Goal: Transaction & Acquisition: Book appointment/travel/reservation

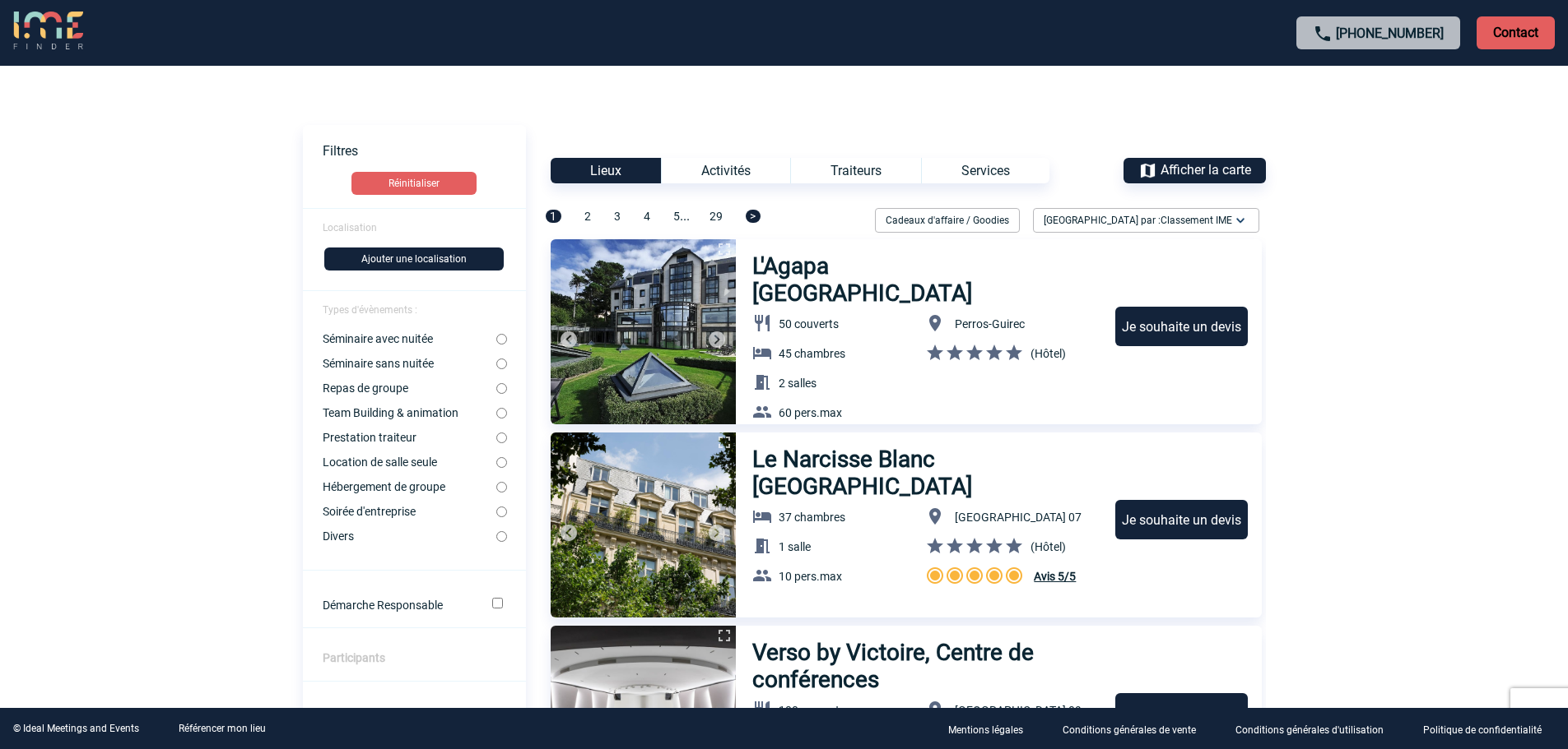
click at [406, 260] on button "Ajouter une localisation" at bounding box center [414, 259] width 180 height 23
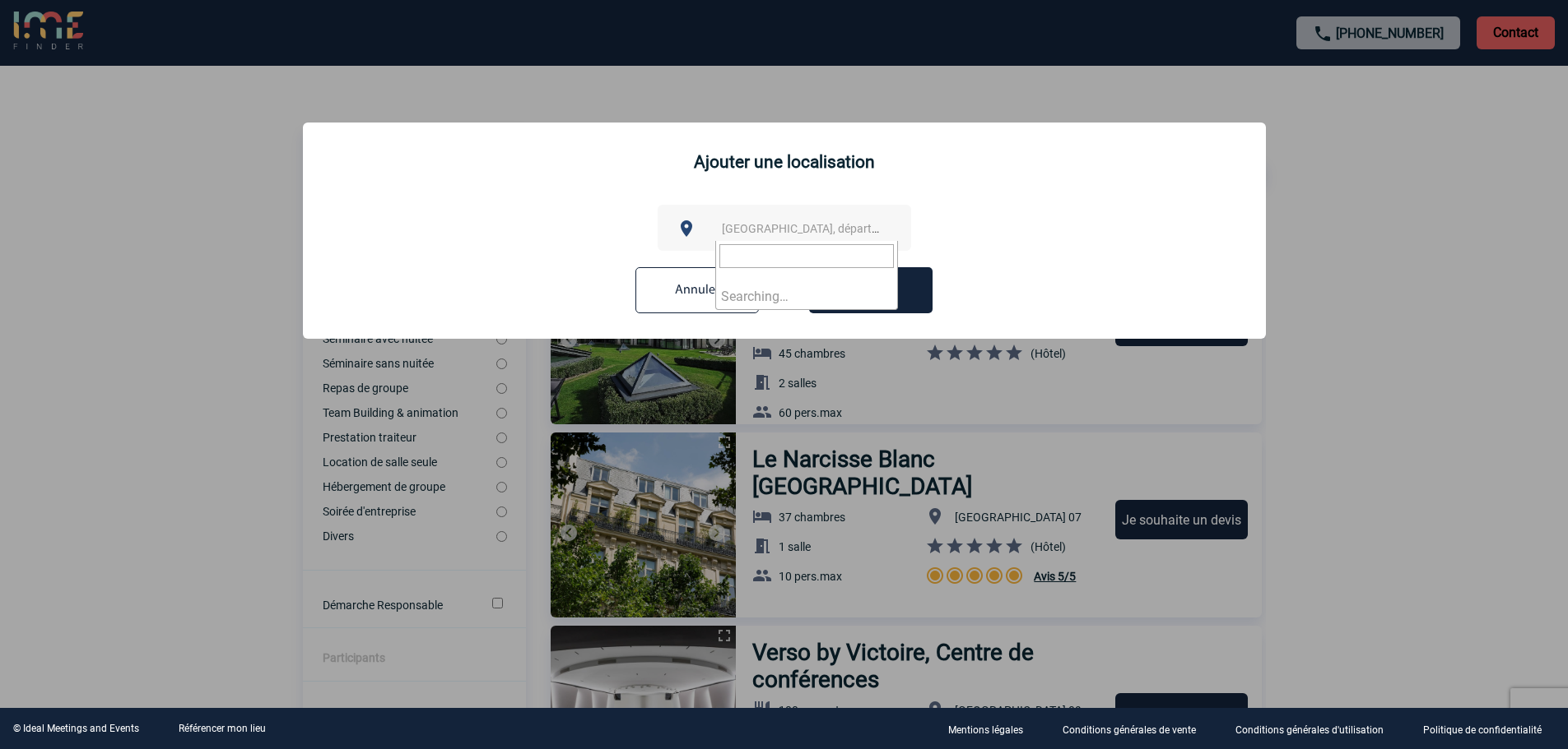
click at [777, 232] on span "[GEOGRAPHIC_DATA], département, région..." at bounding box center [836, 229] width 229 height 13
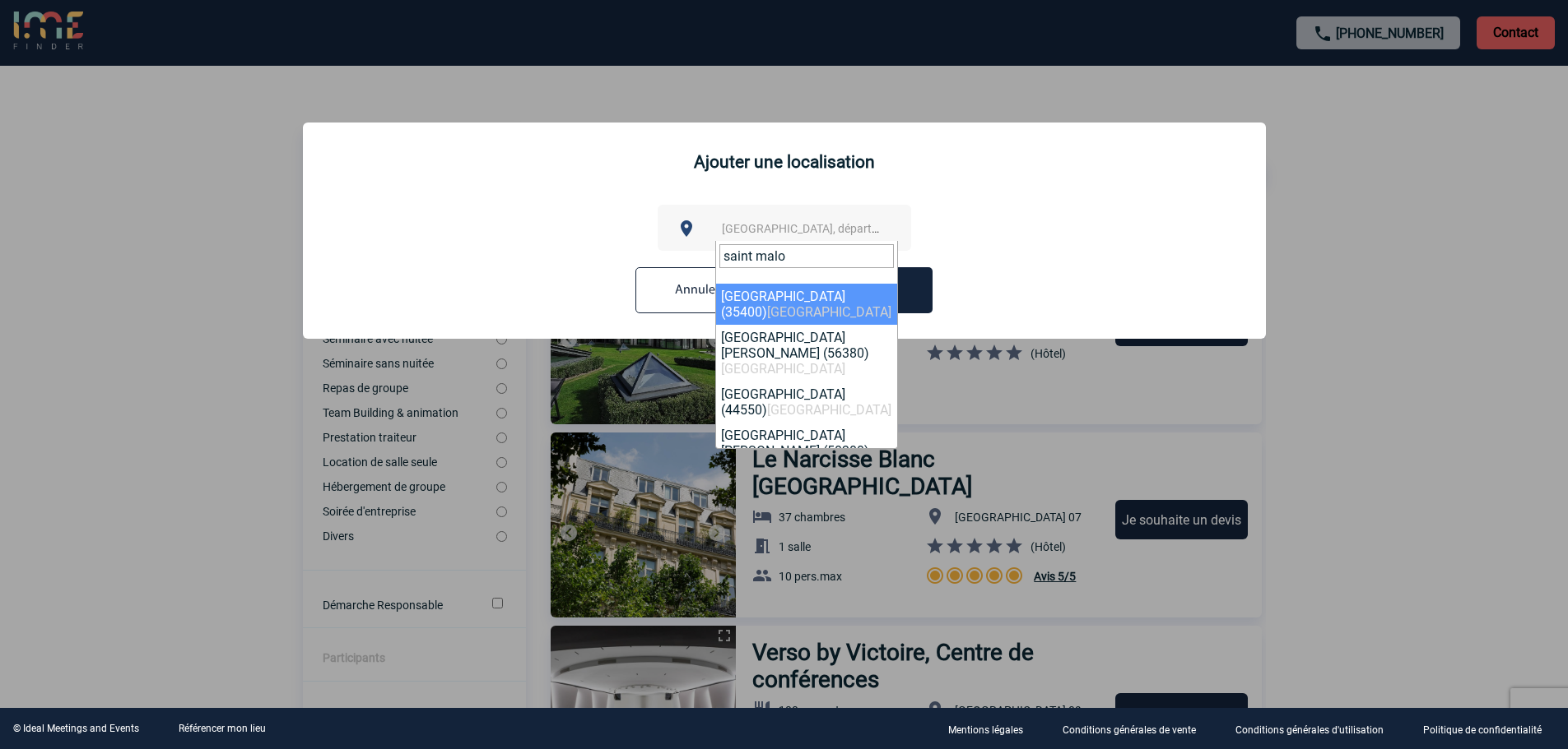
type input "saint malo"
select select "2261"
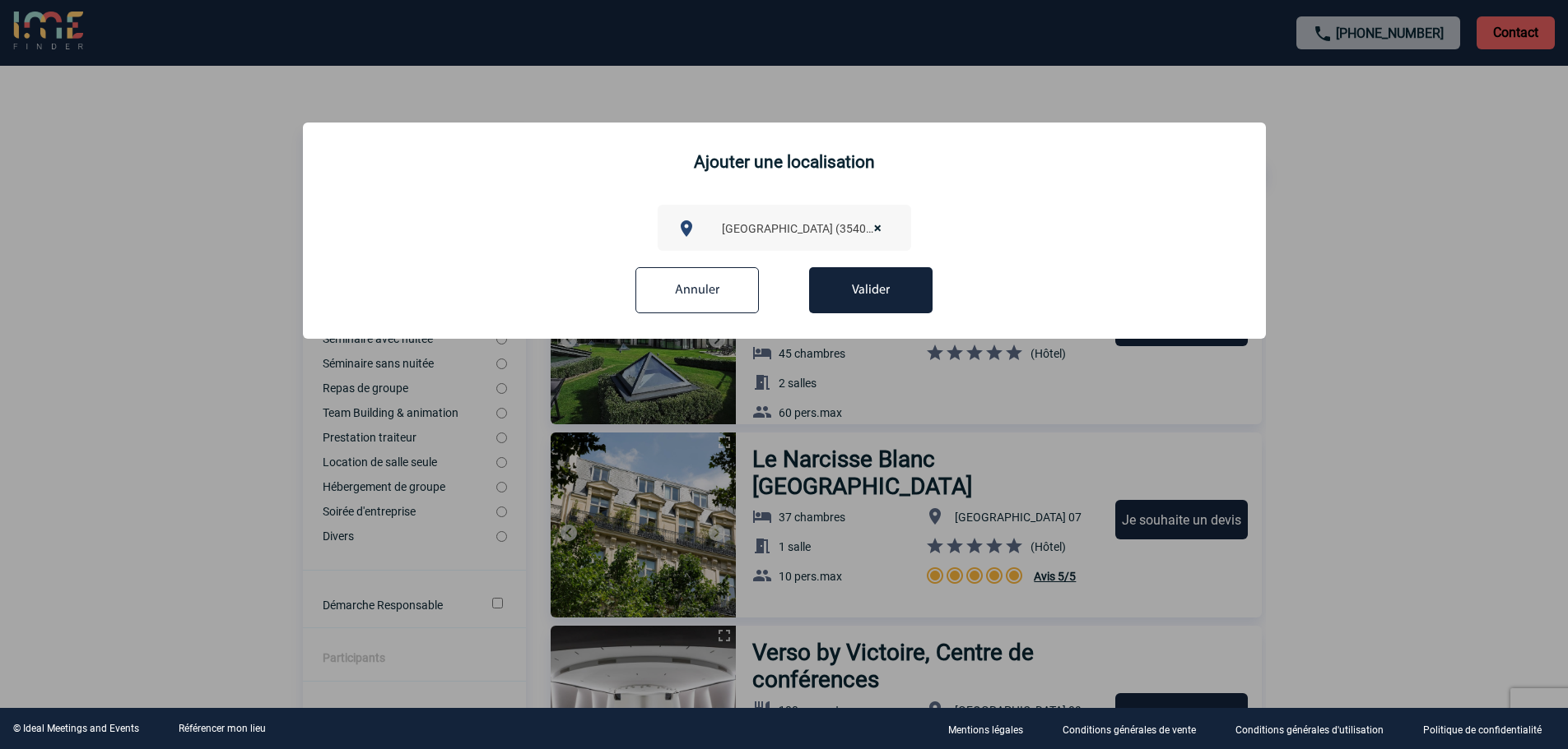
click at [866, 282] on button "Valider" at bounding box center [870, 291] width 124 height 46
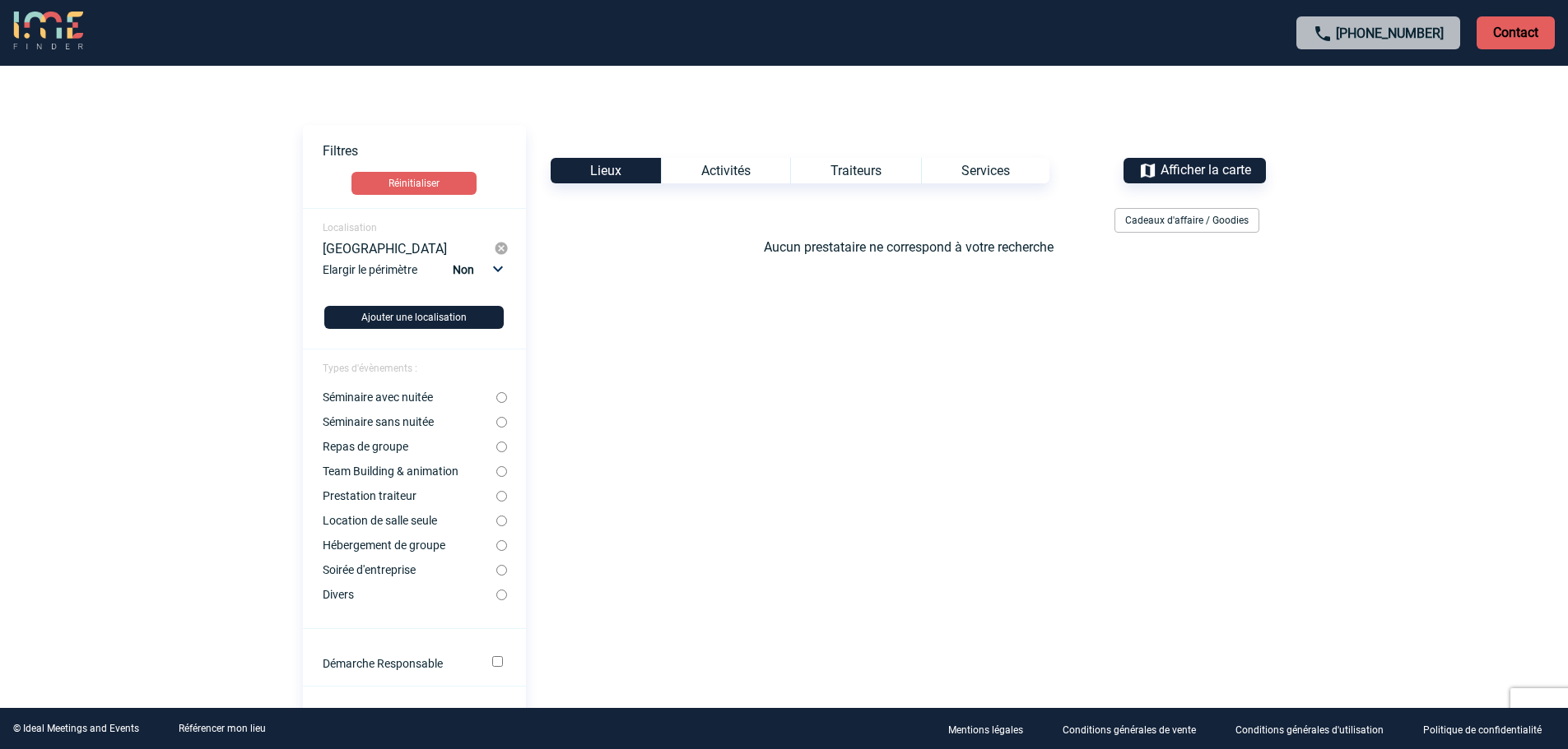
click at [498, 271] on select "Non 10km 20km 50km" at bounding box center [477, 270] width 56 height 21
click at [452, 259] on select "Non 10km 20km 50km" at bounding box center [477, 270] width 56 height 21
click at [502, 272] on select "Non 10km 20km 50km" at bounding box center [477, 270] width 56 height 21
click at [452, 259] on select "Non 10km 20km 50km" at bounding box center [477, 270] width 56 height 21
click at [505, 269] on select "Non 10km 20km 50km" at bounding box center [477, 270] width 56 height 21
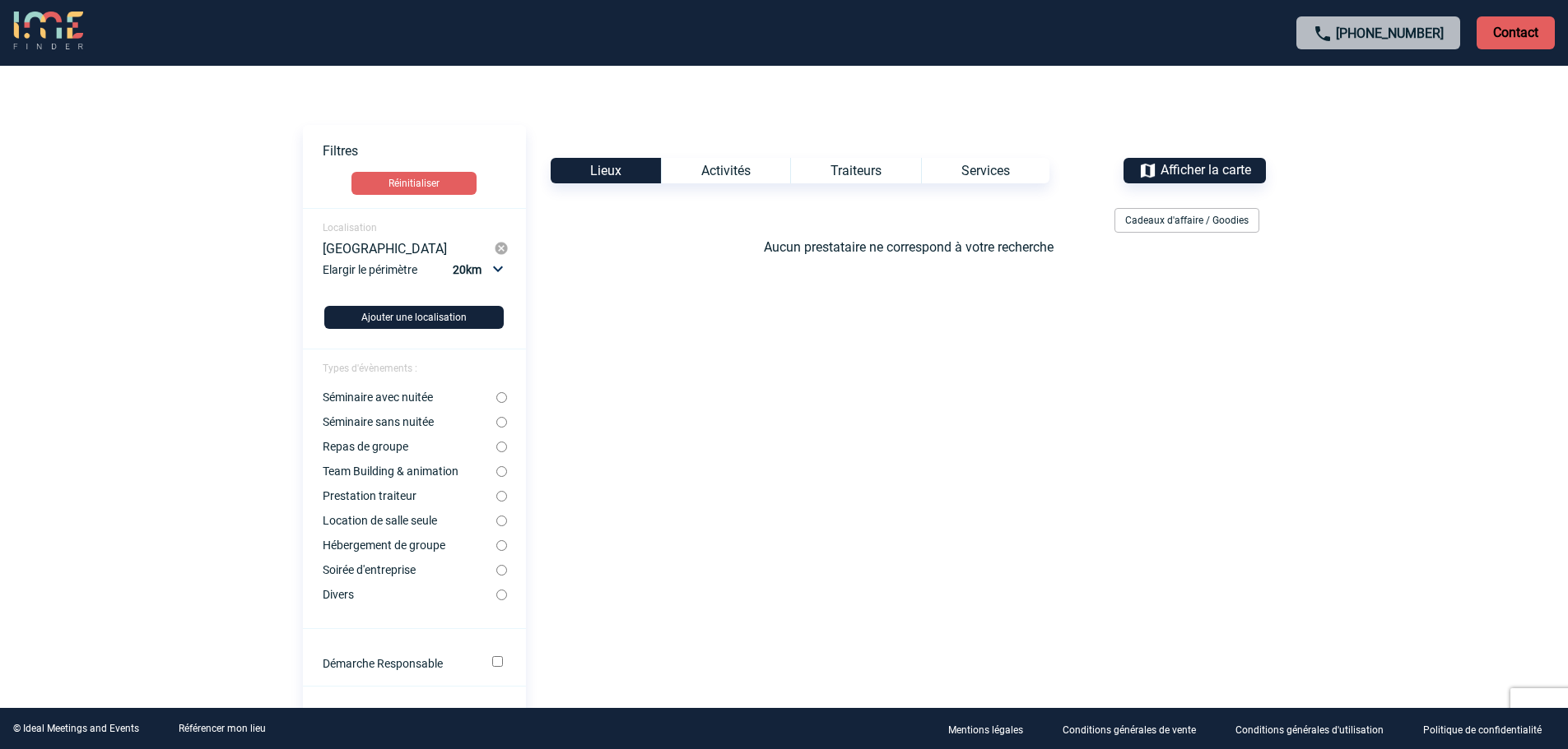
select select "50"
click at [452, 259] on select "Non 10km 20km 50km" at bounding box center [477, 270] width 56 height 21
click at [506, 398] on input "Séminaire avec nuitée" at bounding box center [502, 398] width 11 height 11
radio input "true"
click at [502, 548] on input "Hébergement de groupe" at bounding box center [502, 546] width 11 height 11
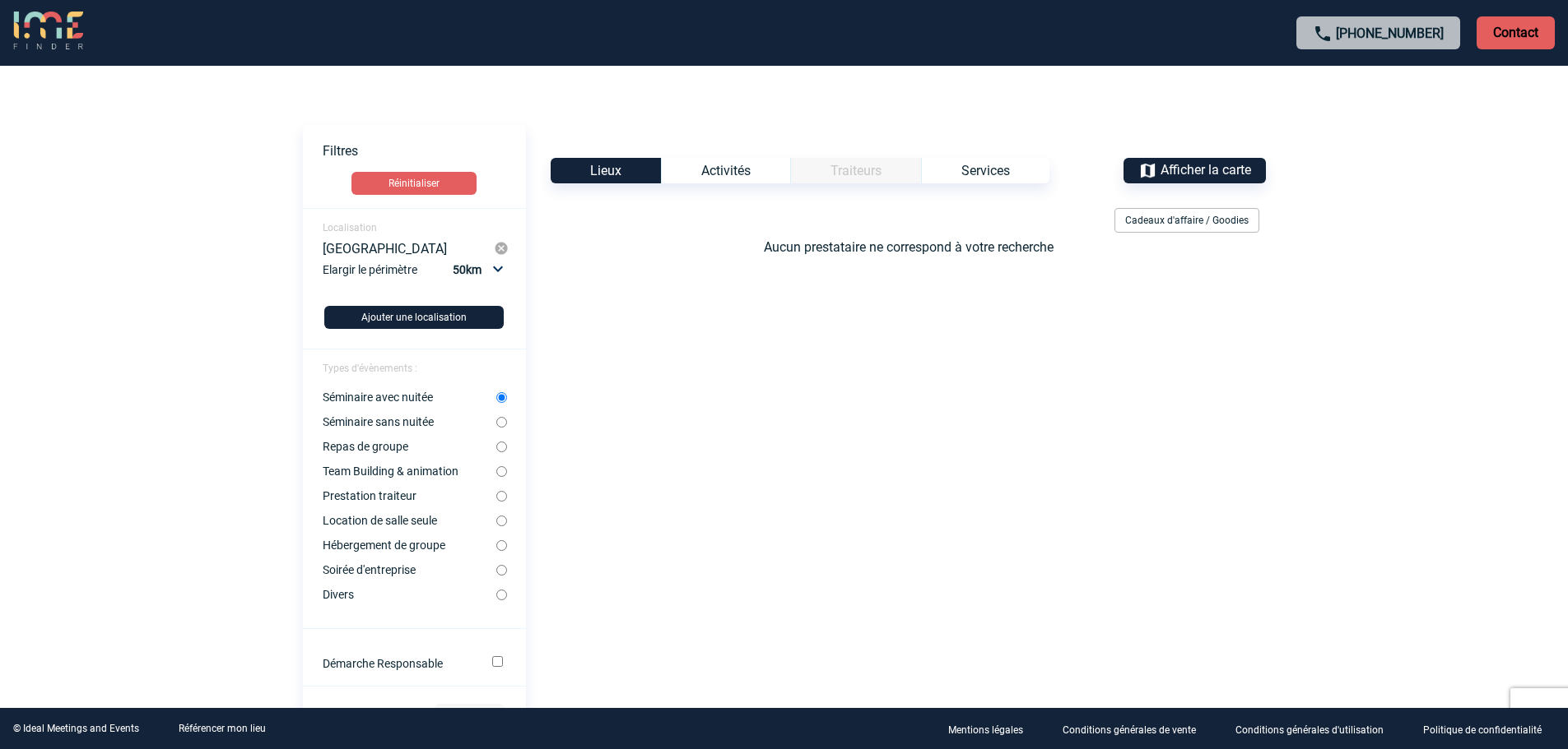
radio input "true"
click at [413, 182] on button "Réinitialiser" at bounding box center [414, 184] width 125 height 23
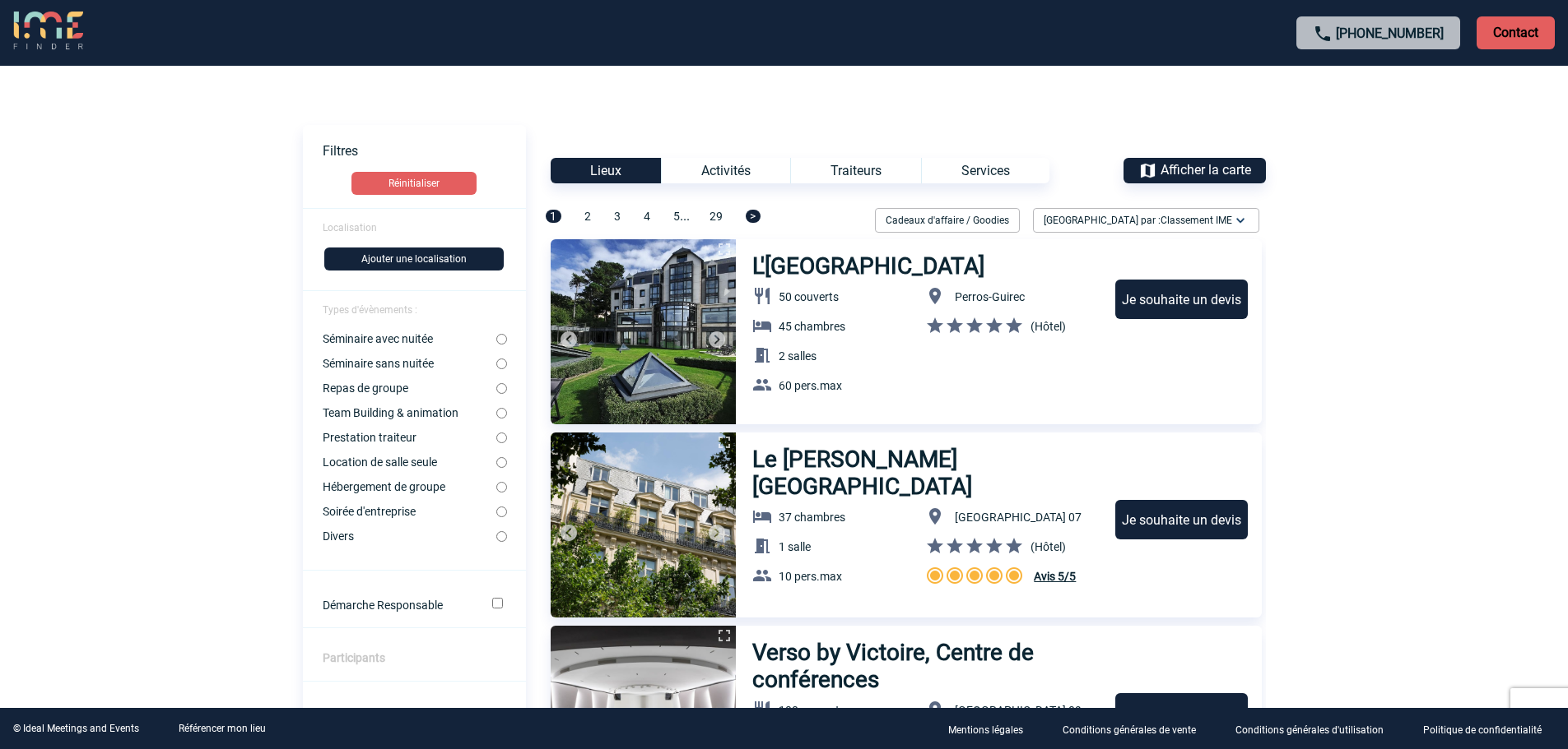
click at [1187, 171] on span "Afficher la carte" at bounding box center [1206, 170] width 91 height 16
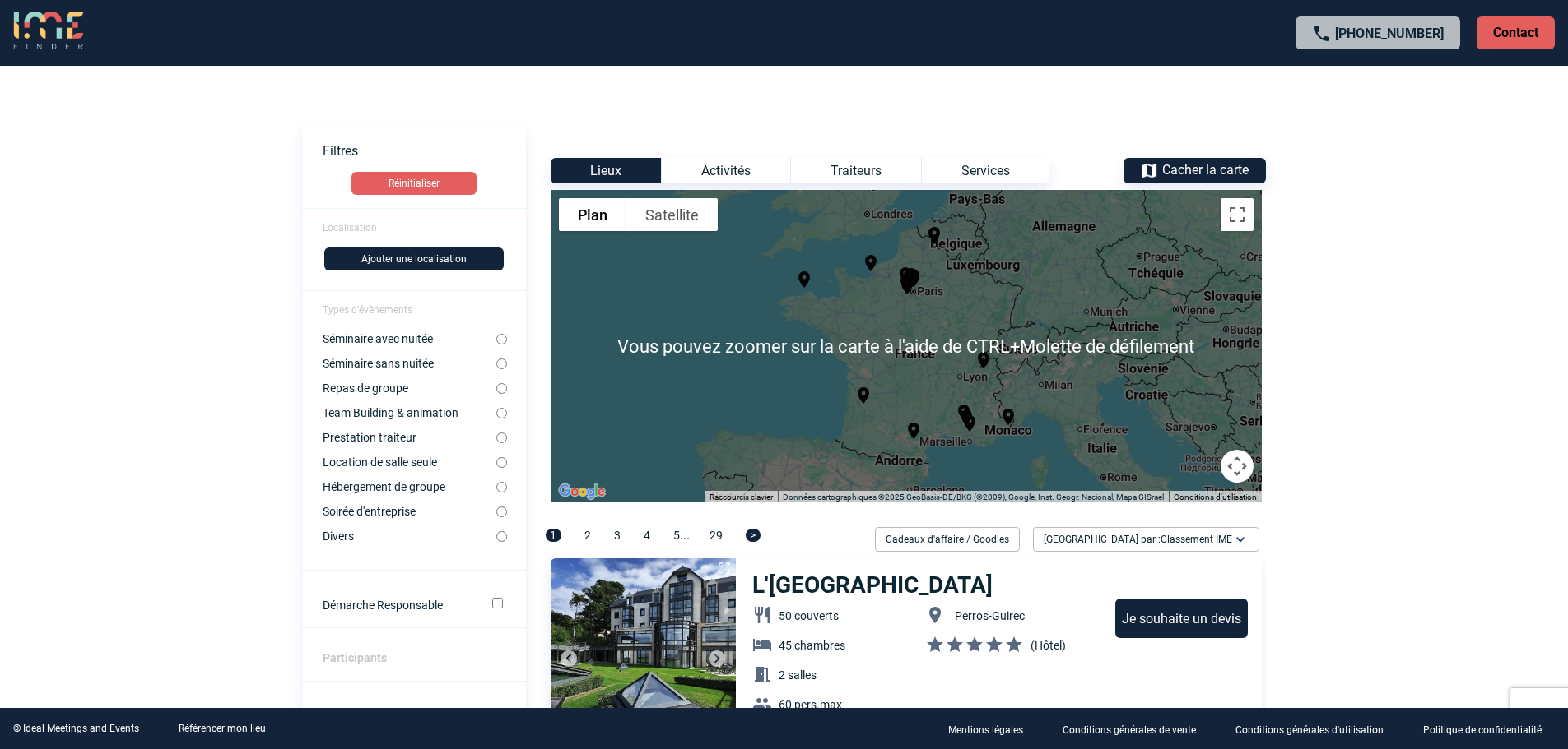
click at [1193, 271] on div "Pour activer le glissement avec le clavier, appuyez sur Alt+Entrée. Une fois ce…" at bounding box center [906, 347] width 711 height 313
click at [745, 169] on div "Activités" at bounding box center [725, 170] width 129 height 26
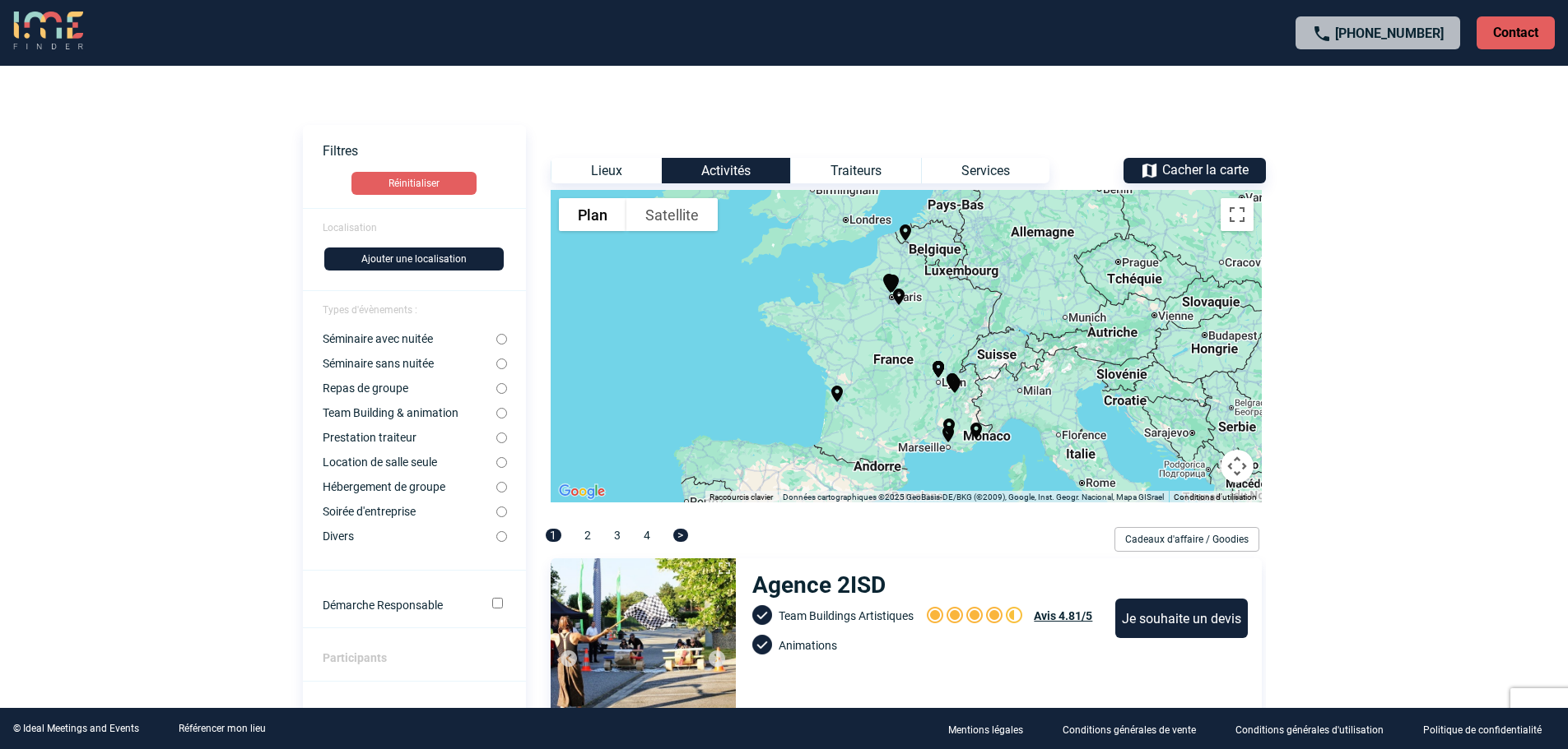
click at [873, 170] on div "Traiteurs" at bounding box center [855, 170] width 131 height 26
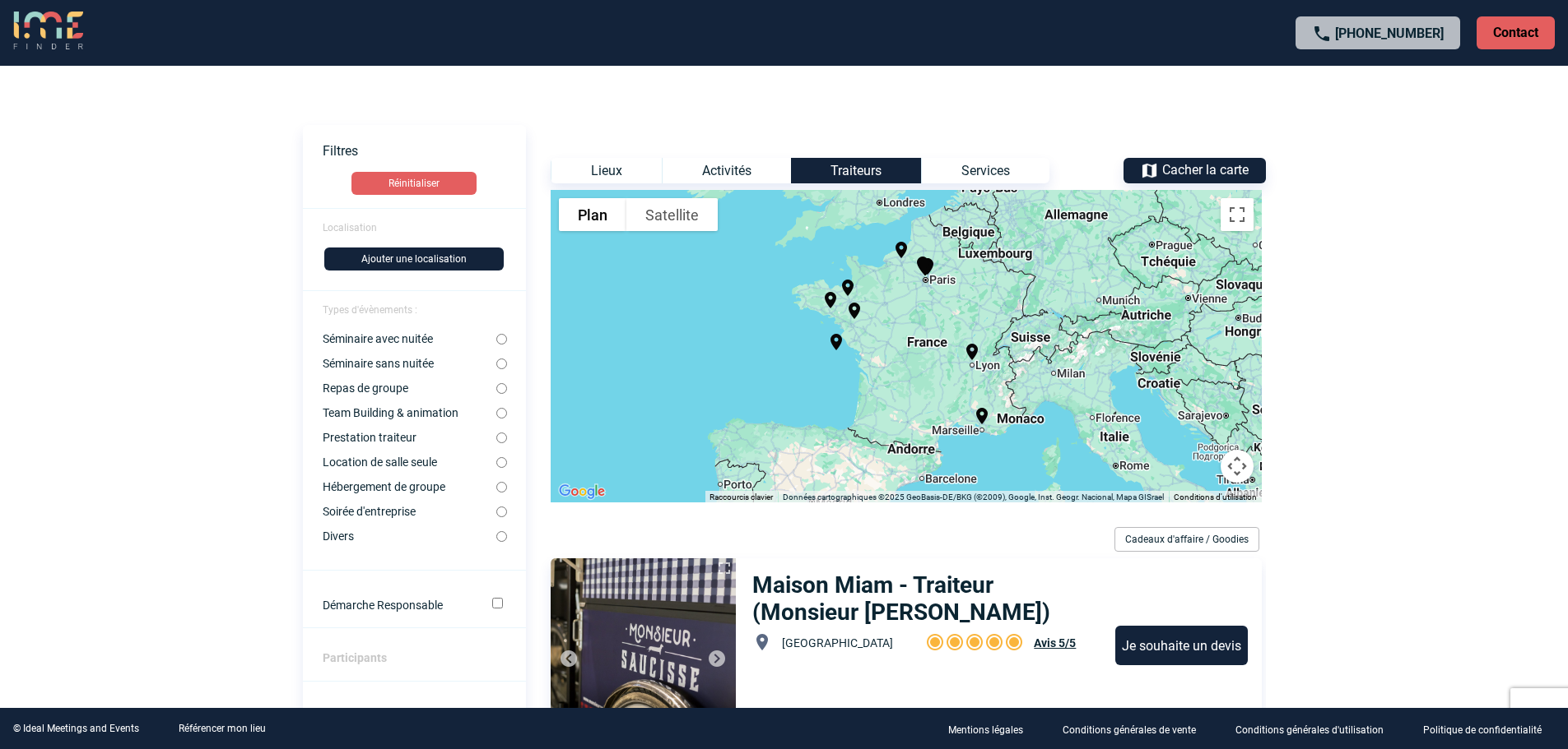
click at [973, 170] on div "Services" at bounding box center [985, 170] width 128 height 26
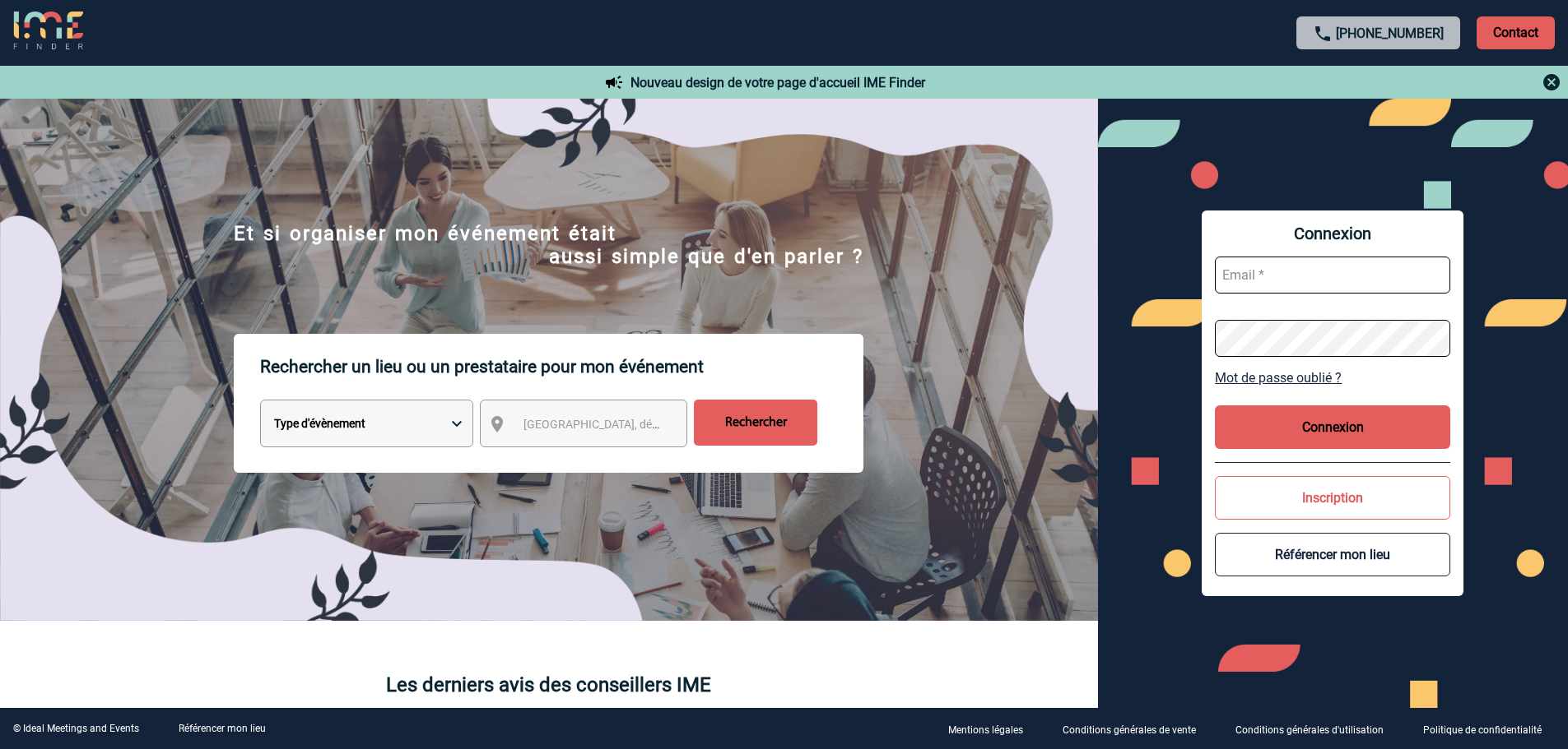
type input "strindade@macif.fr"
click at [381, 433] on select "Type d'évènement Séminaire avec nuitée Réunion Repas de groupe Team Building & …" at bounding box center [366, 424] width 213 height 48
select select "1"
click at [260, 402] on select "Type d'évènement Séminaire avec nuitée Réunion Repas de groupe Team Building & …" at bounding box center [366, 424] width 213 height 48
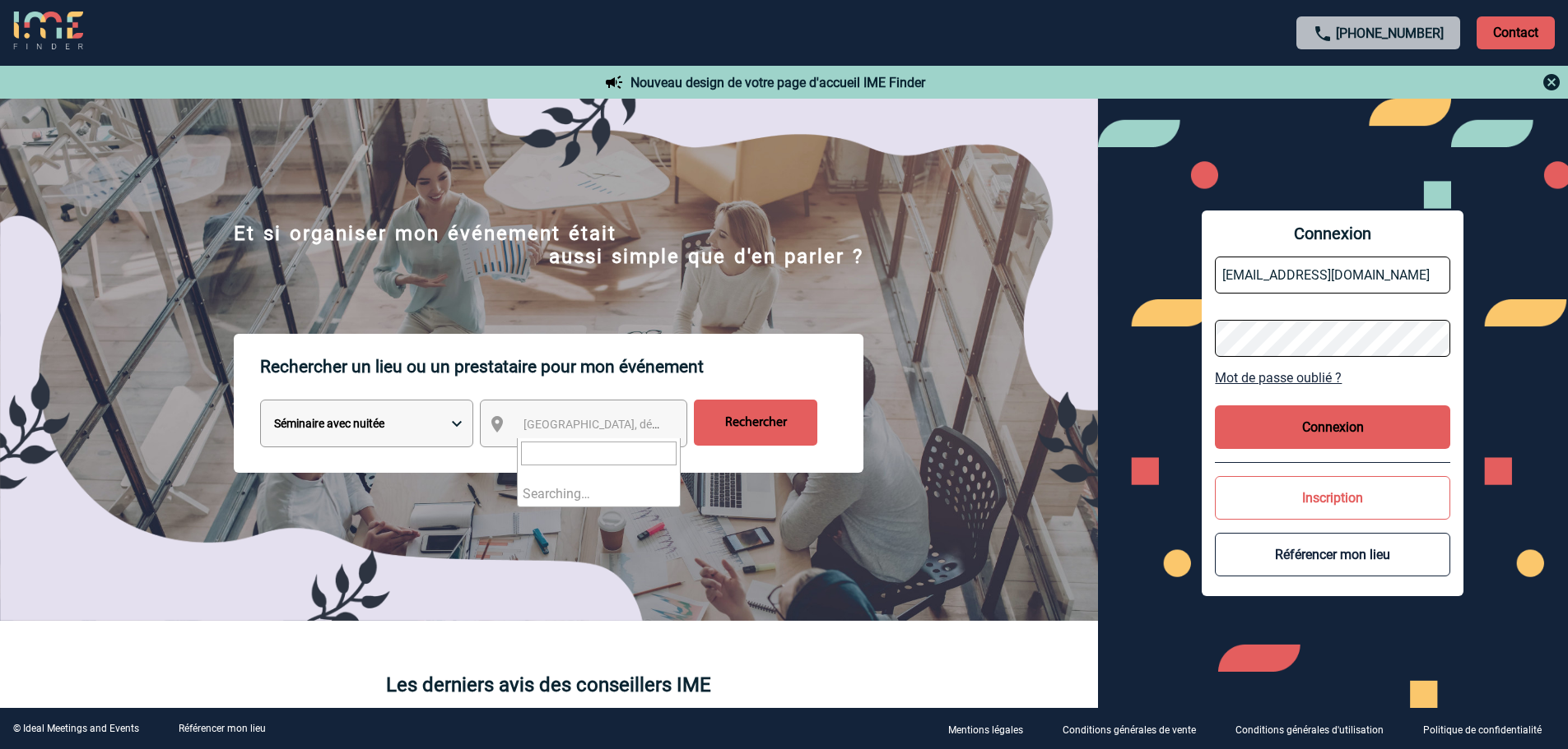
click at [575, 431] on span "[GEOGRAPHIC_DATA], département, région..." at bounding box center [638, 425] width 229 height 13
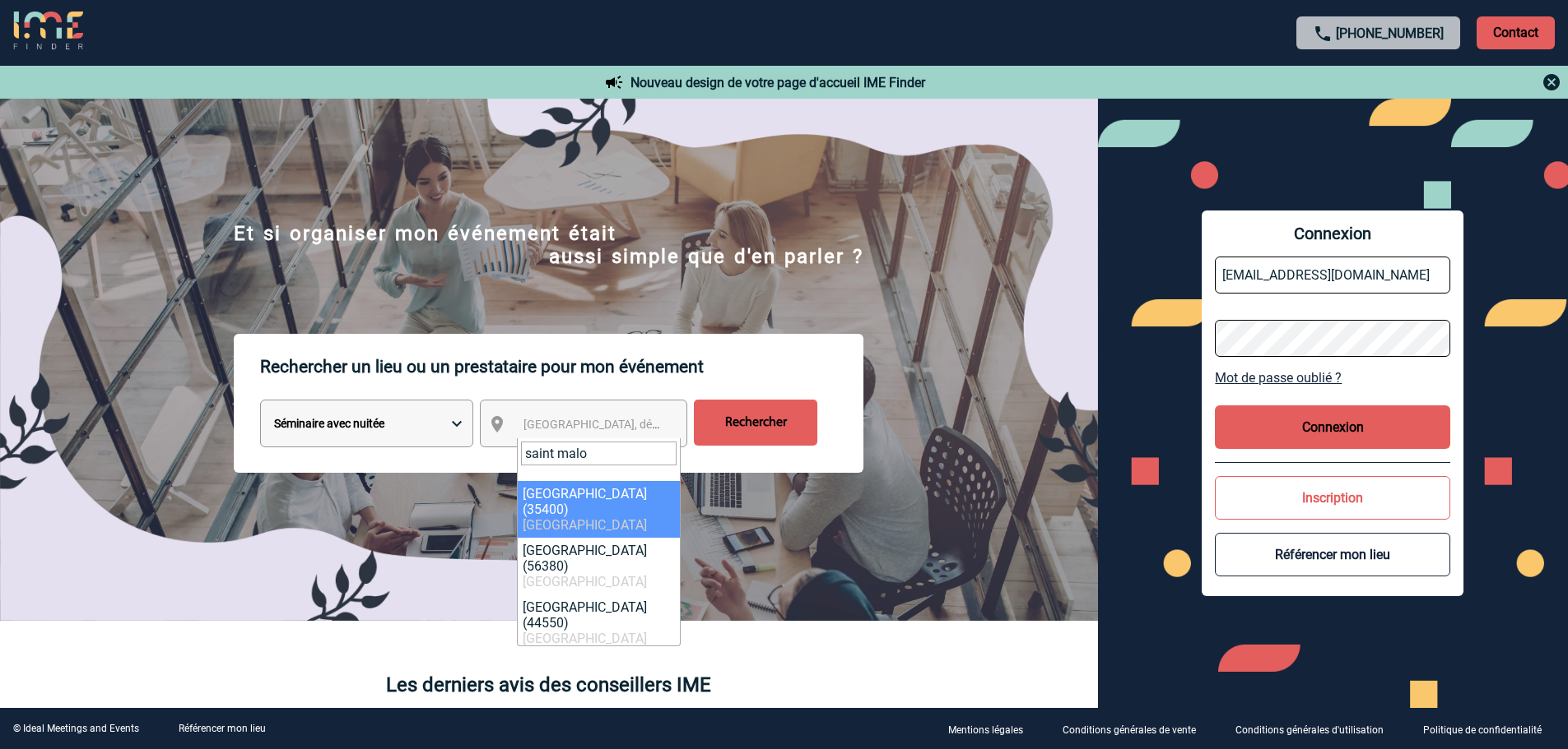
type input "saint malo"
select select "2261"
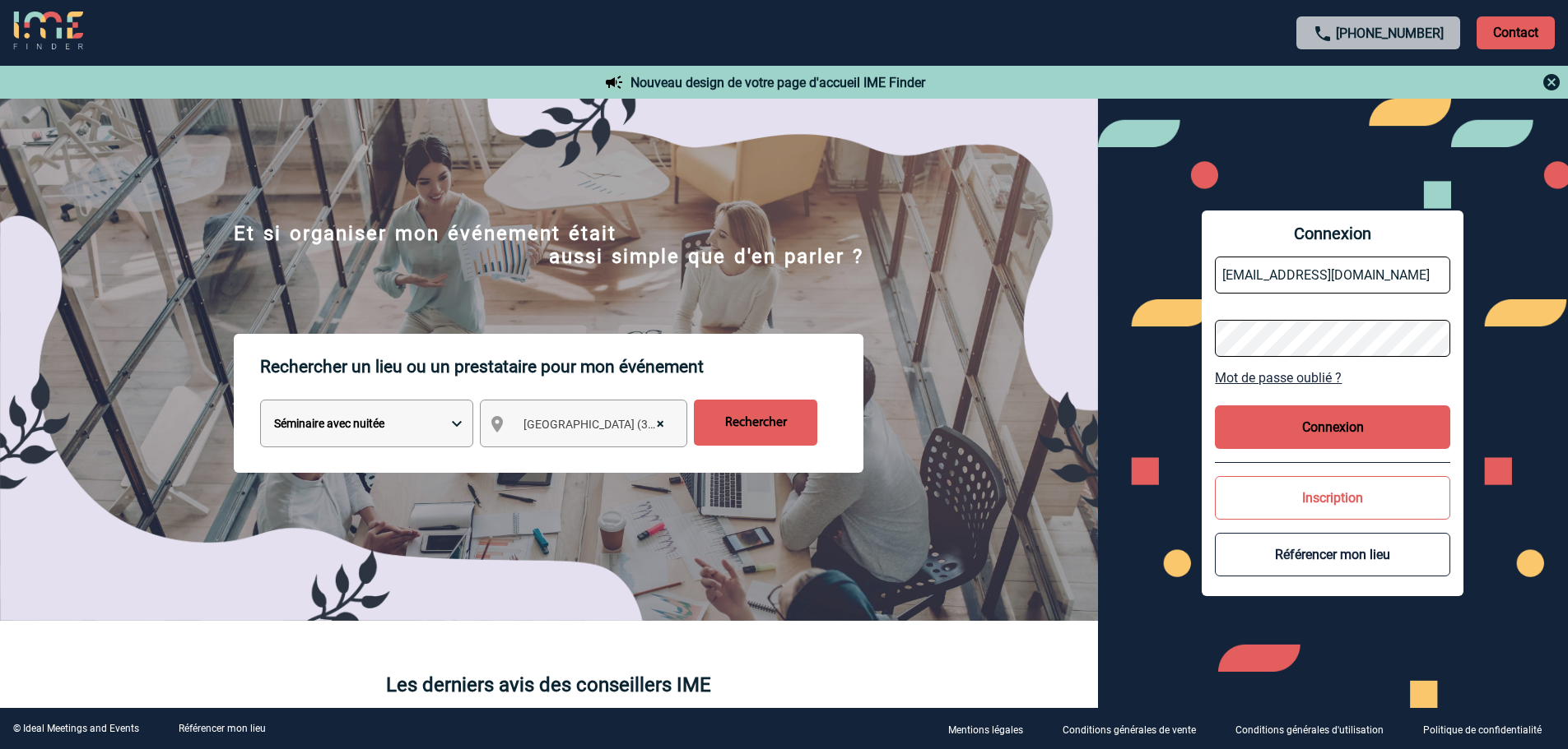
click at [740, 418] on input "Rechercher" at bounding box center [755, 423] width 124 height 46
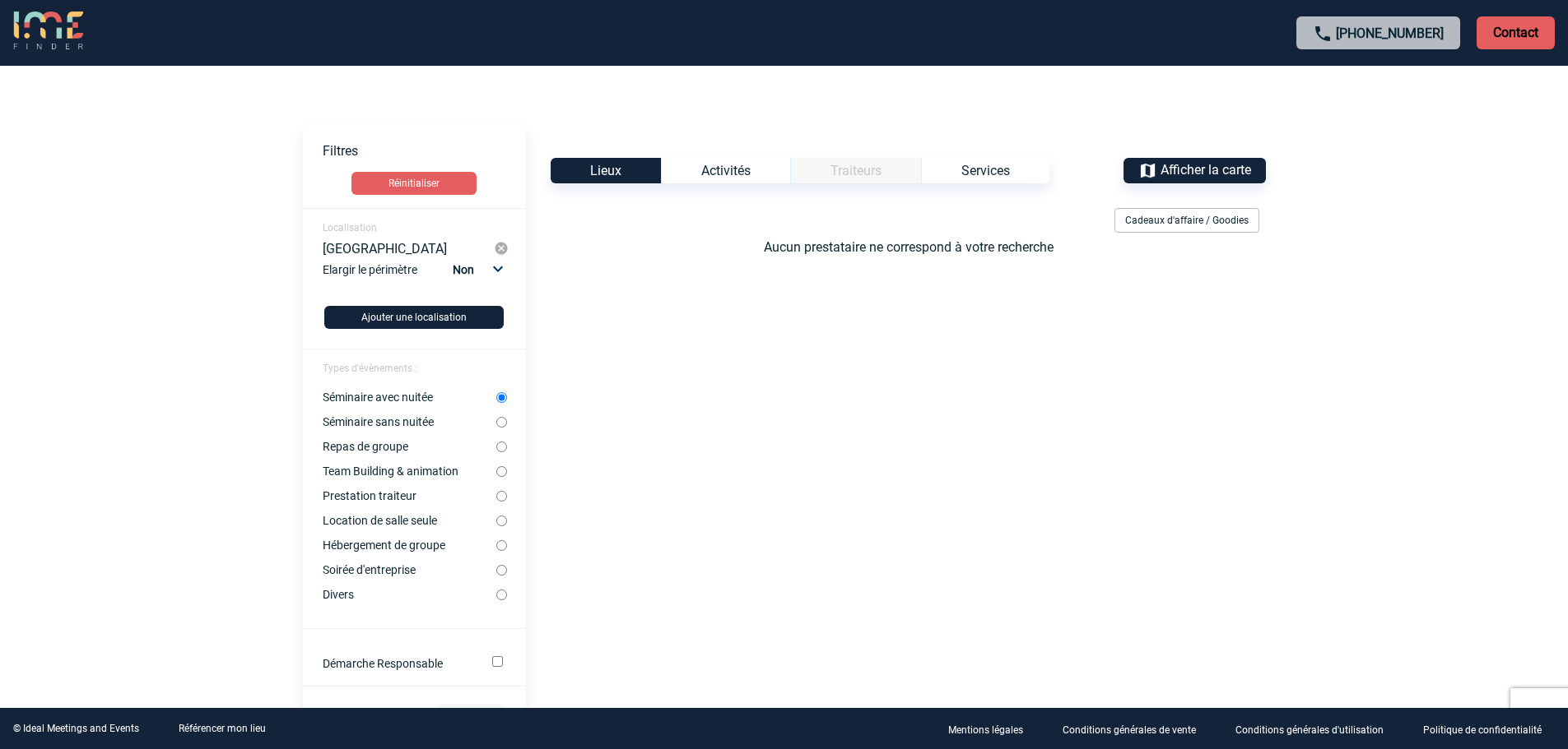
click at [505, 267] on select "Non 10km 20km 50km" at bounding box center [477, 270] width 56 height 21
select select "50"
click at [452, 259] on select "Non 10km 20km 50km" at bounding box center [477, 270] width 56 height 21
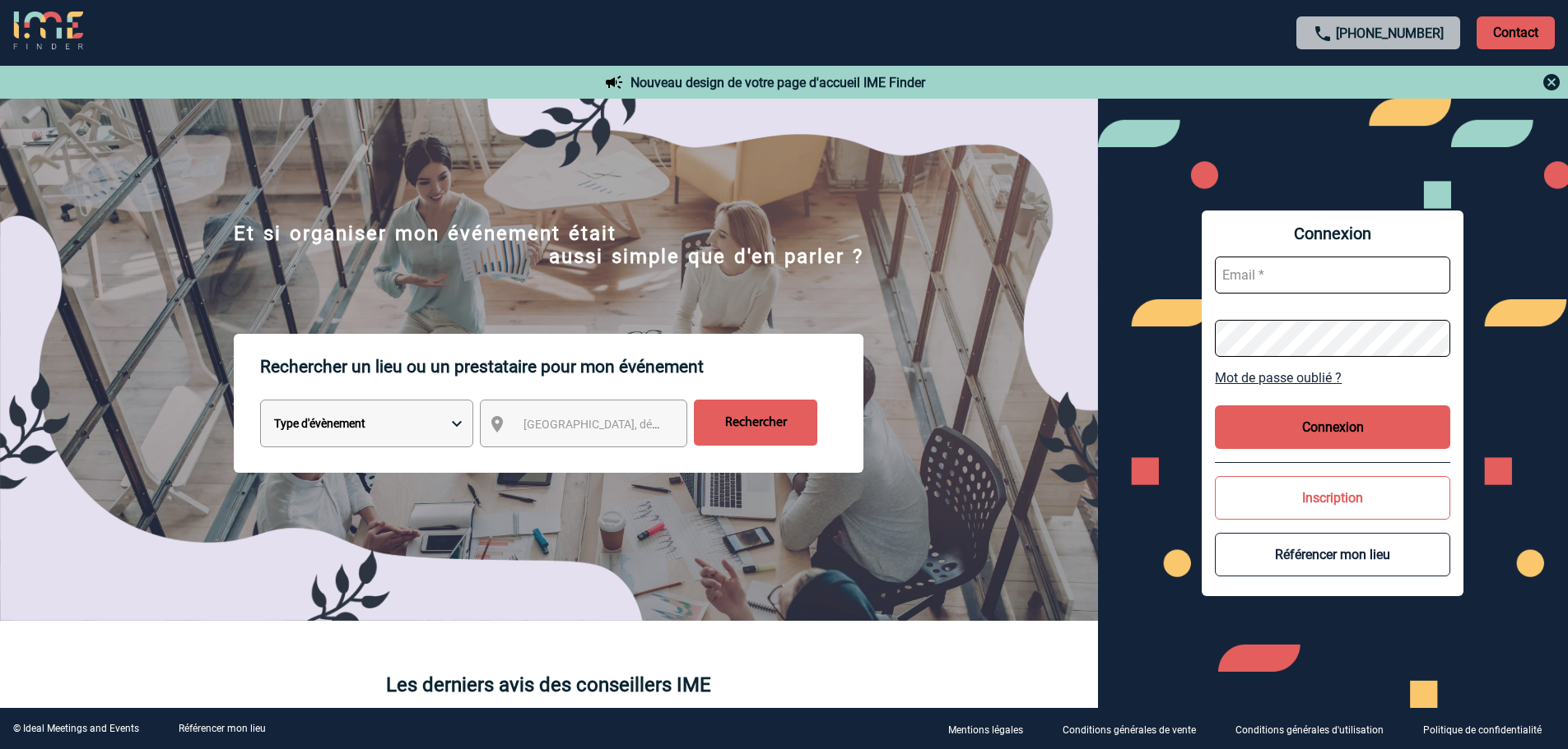
click at [1285, 270] on input "text" at bounding box center [1332, 275] width 236 height 37
type input "strindade@macif.fr"
click at [1328, 422] on button "Connexion" at bounding box center [1332, 427] width 236 height 44
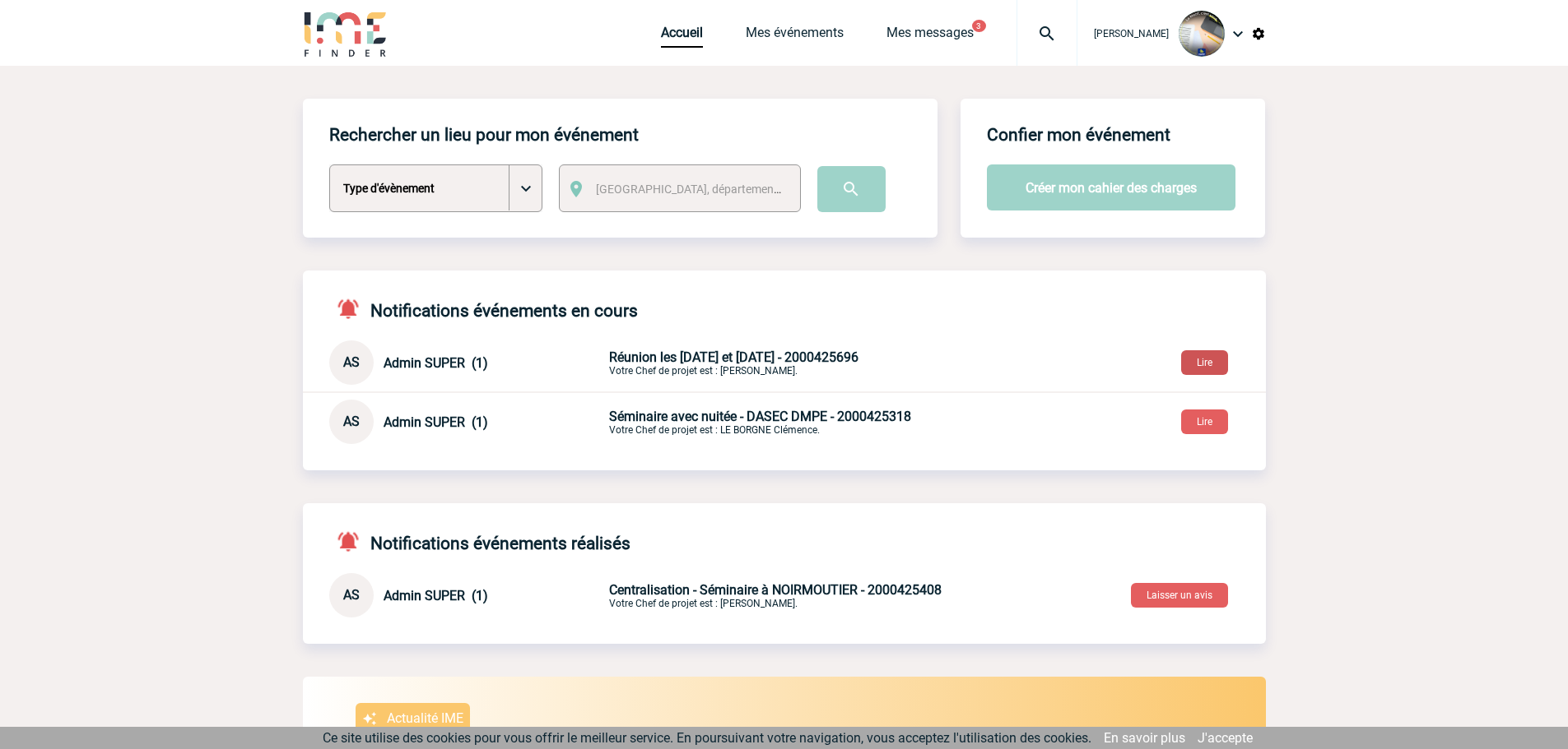
click at [1212, 368] on button "Lire" at bounding box center [1204, 363] width 47 height 25
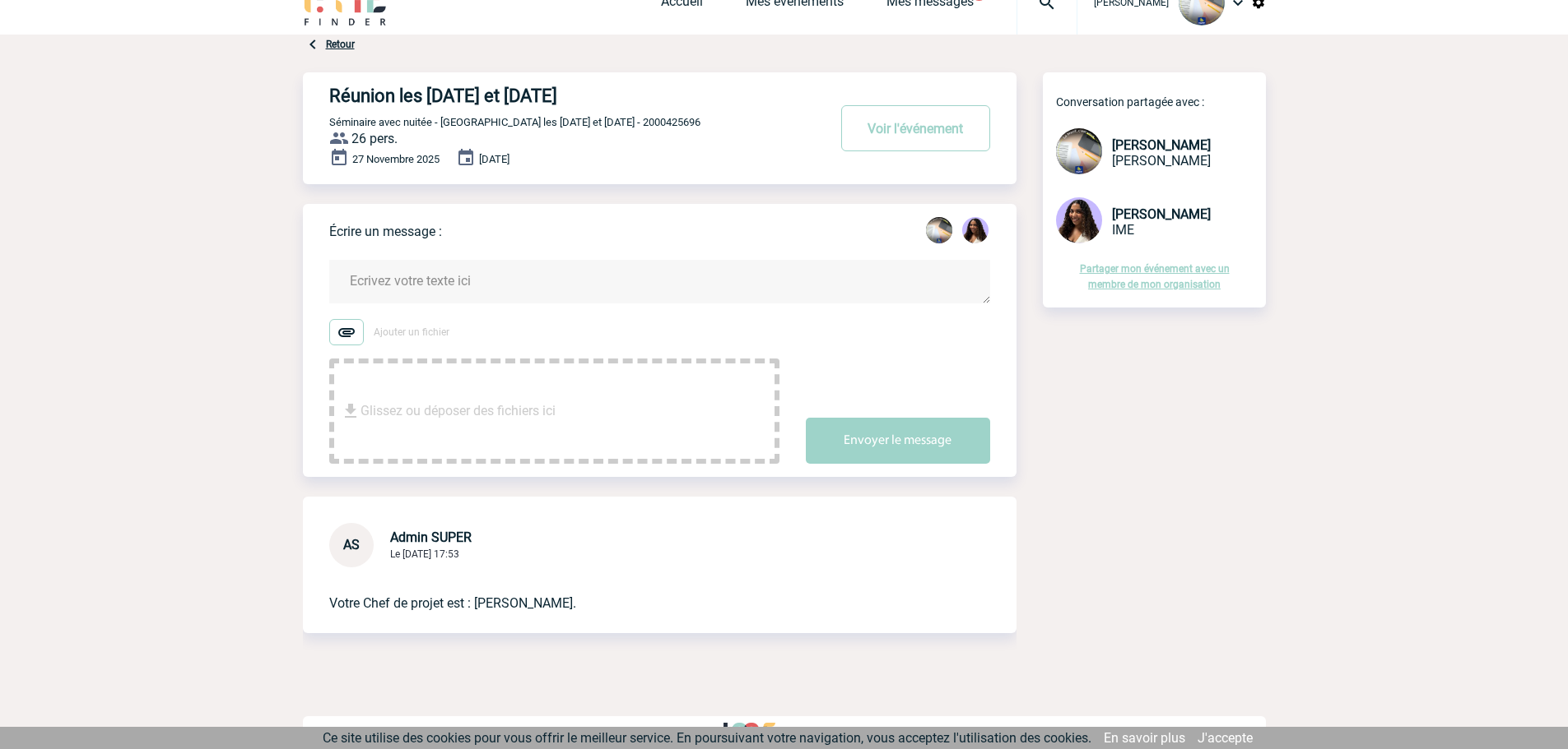
scroll to position [49, 0]
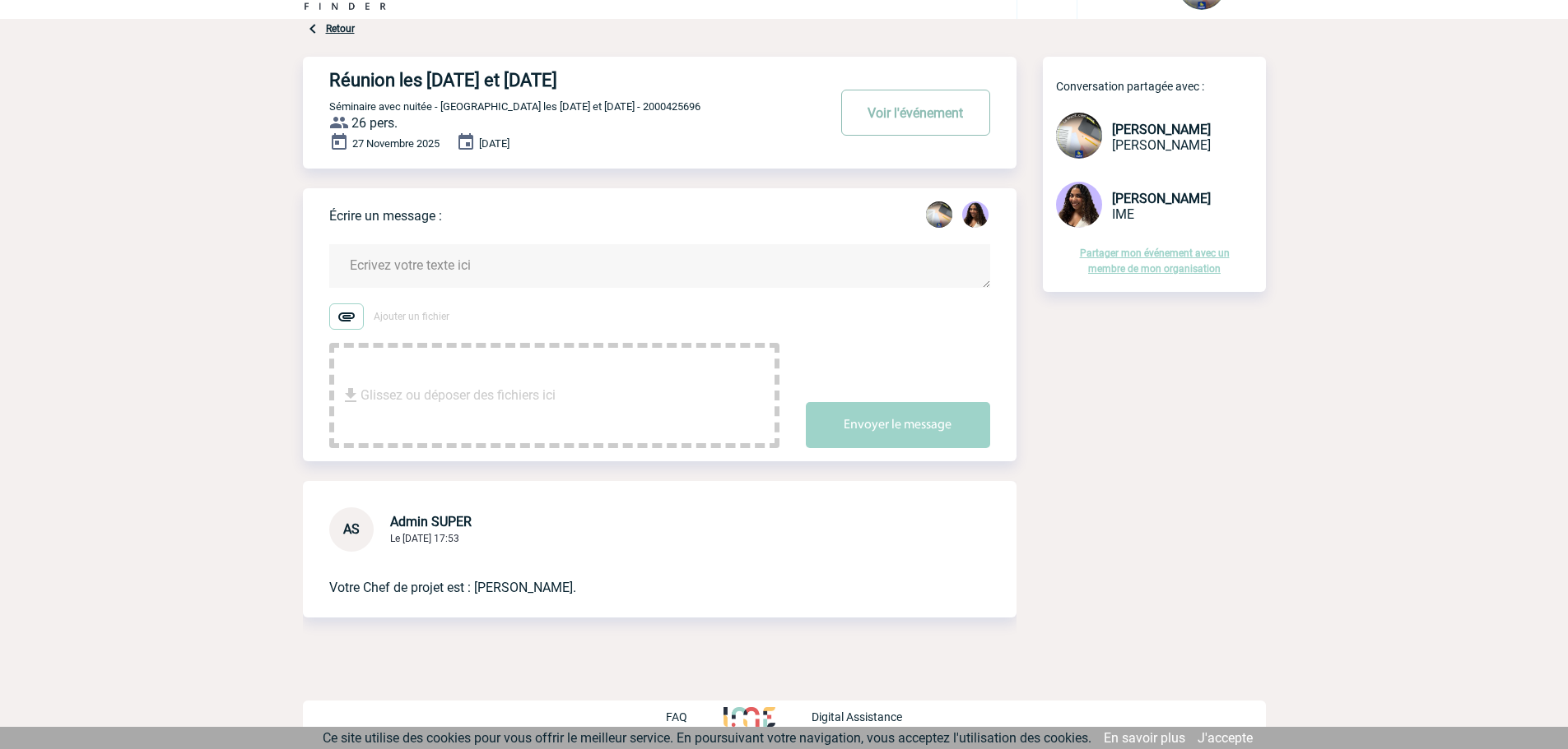
click at [917, 118] on button "Voir l'événement" at bounding box center [915, 113] width 149 height 46
